Goal: Find specific page/section: Find specific page/section

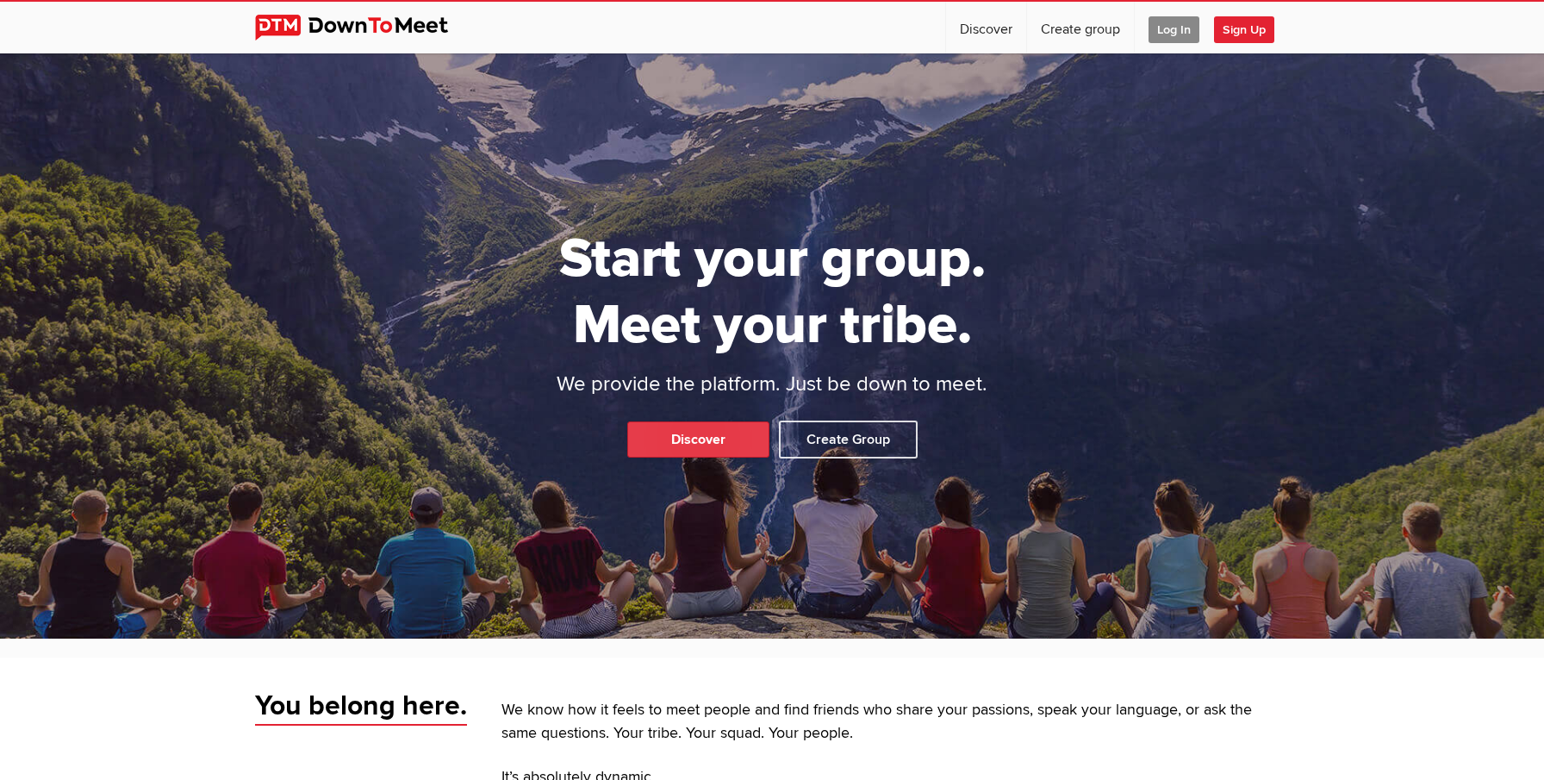
click at [689, 441] on link "Discover" at bounding box center [698, 439] width 142 height 36
select select "null"
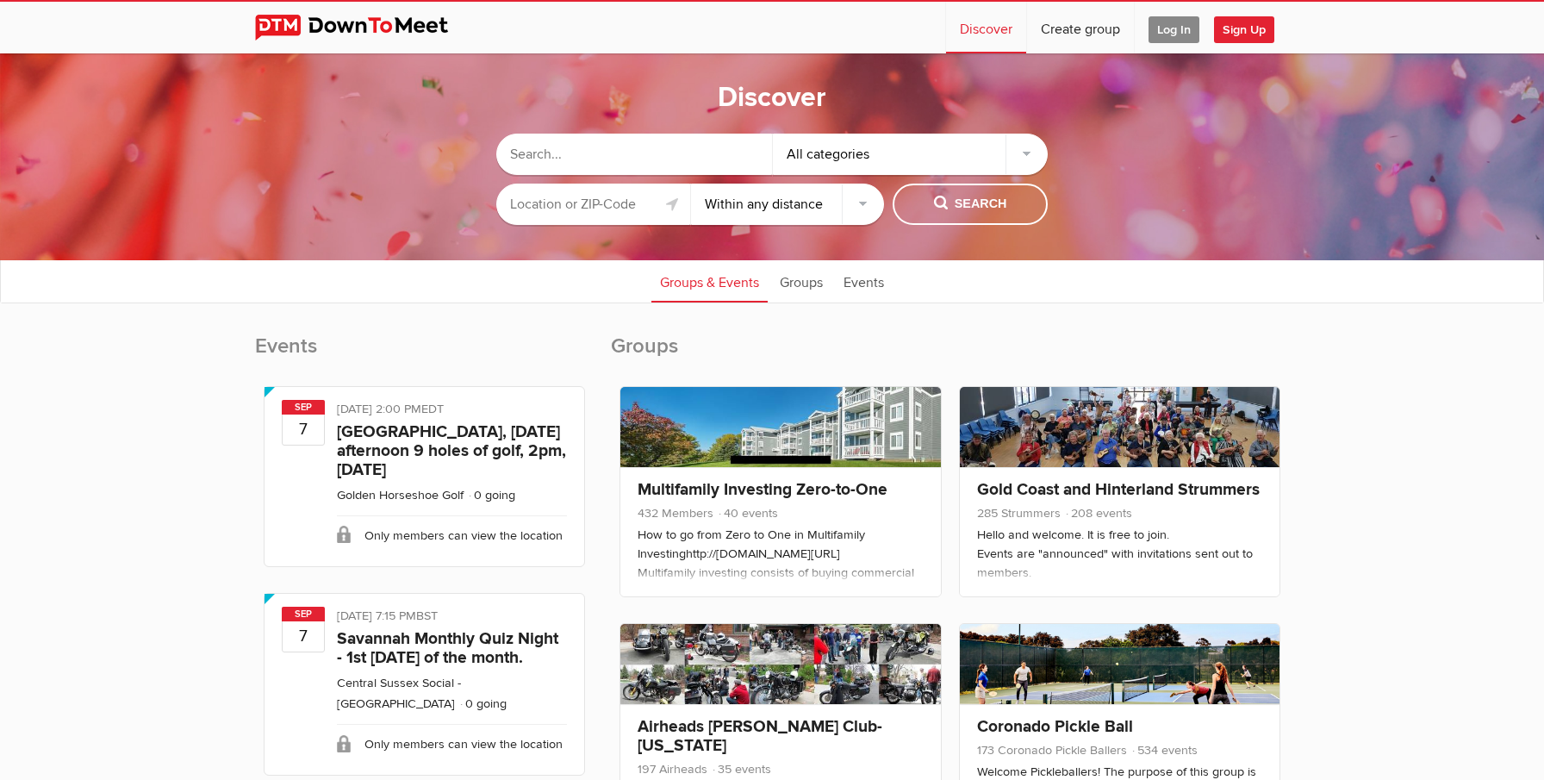
click at [571, 197] on input "text" at bounding box center [593, 204] width 194 height 41
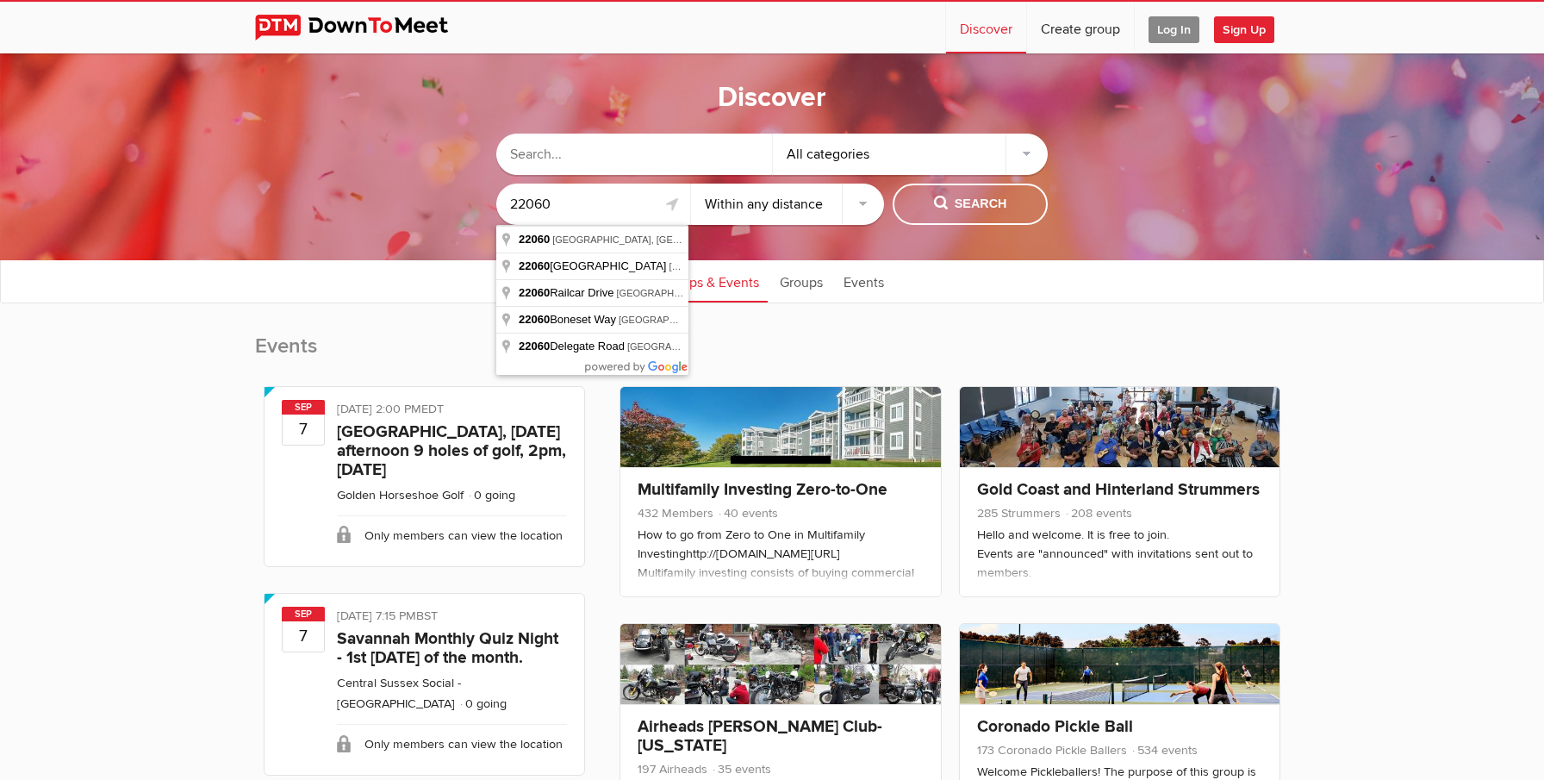
type input "22060"
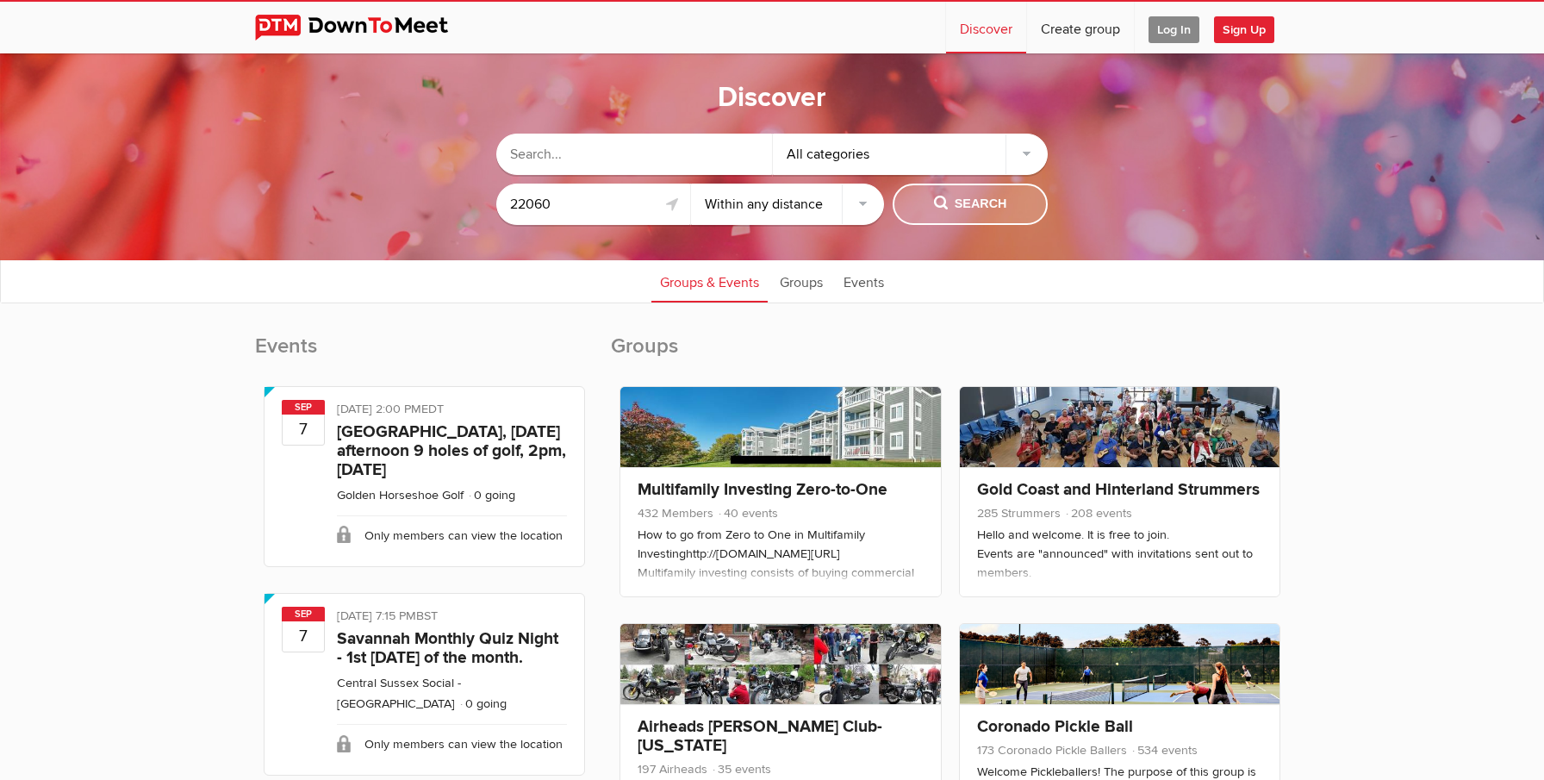
click at [982, 207] on span "Search" at bounding box center [970, 204] width 73 height 19
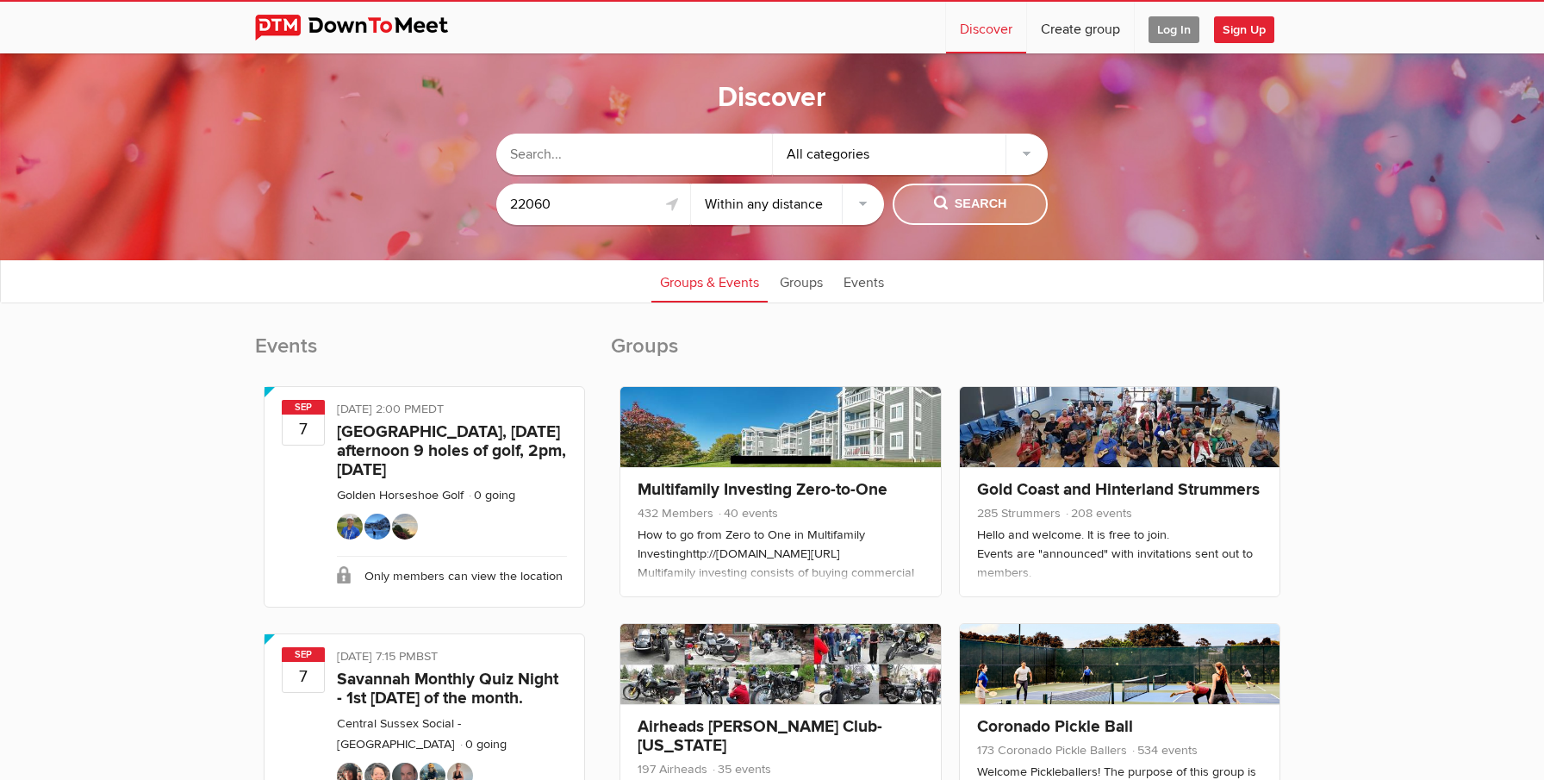
click at [982, 207] on span "Search" at bounding box center [970, 204] width 73 height 19
click at [825, 209] on select "Within 10 miles Within 25 miles Within 50 miles Within 100 miles Within any dis…" at bounding box center [788, 204] width 194 height 41
select select "25"
click at [691, 184] on select "Within 10 miles Within 25 miles Within 50 miles Within 100 miles Within any dis…" at bounding box center [788, 204] width 194 height 41
click at [956, 206] on span "Search" at bounding box center [970, 204] width 73 height 19
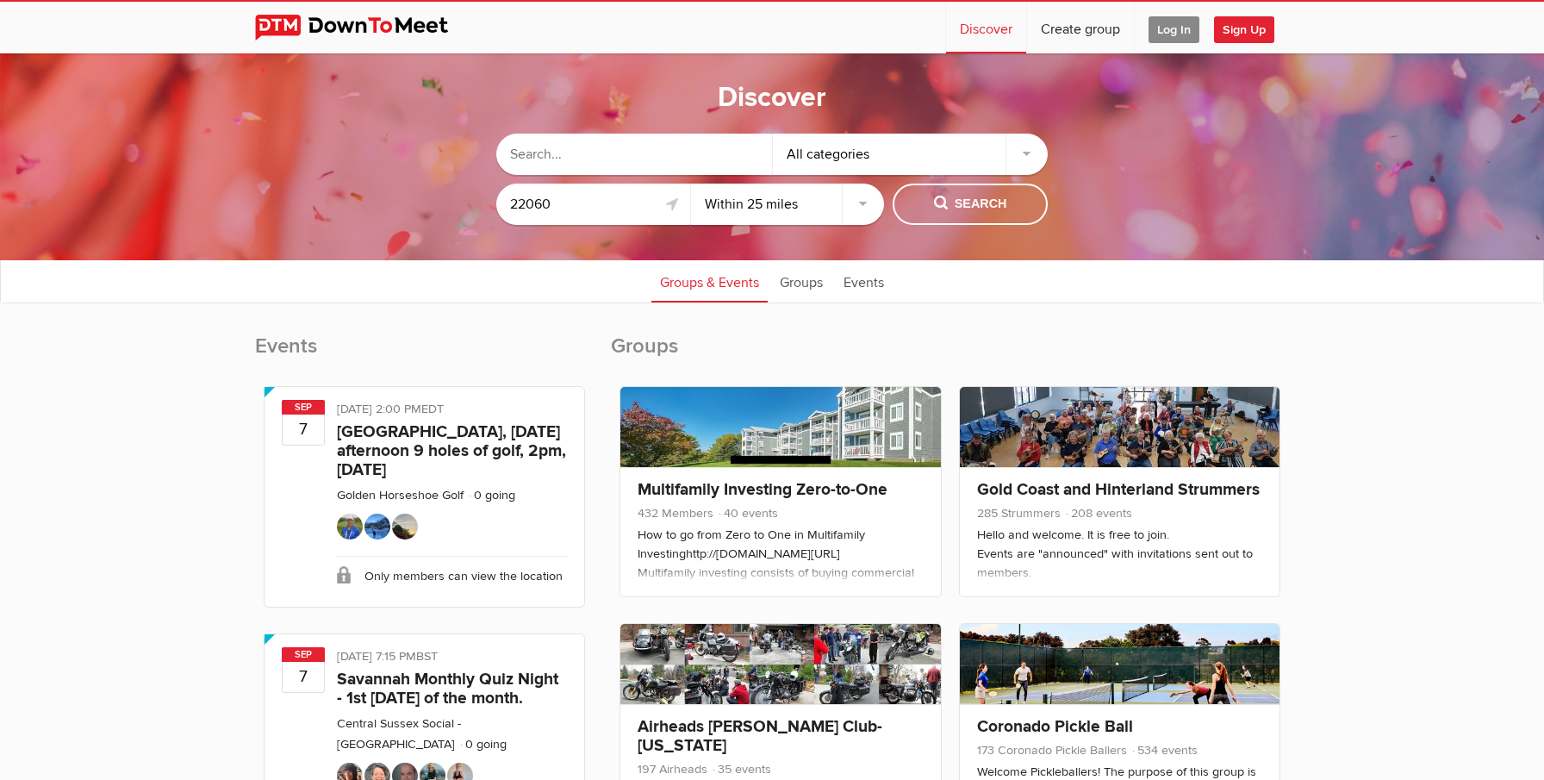
click at [940, 151] on div "All categories" at bounding box center [911, 154] width 276 height 41
